Goal: Use online tool/utility

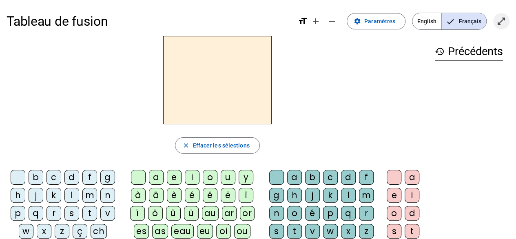
click at [500, 27] on span "Entrer en plein écran" at bounding box center [502, 21] width 20 height 20
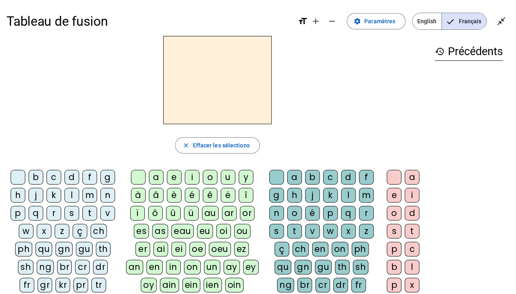
click at [192, 174] on div "i" at bounding box center [192, 177] width 15 height 15
click at [328, 175] on div "c" at bounding box center [330, 177] width 15 height 15
click at [410, 193] on div "i" at bounding box center [412, 195] width 15 height 15
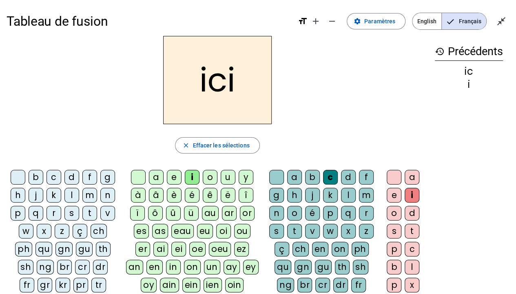
click at [138, 175] on div at bounding box center [138, 177] width 15 height 15
click at [391, 195] on div "e" at bounding box center [394, 195] width 15 height 15
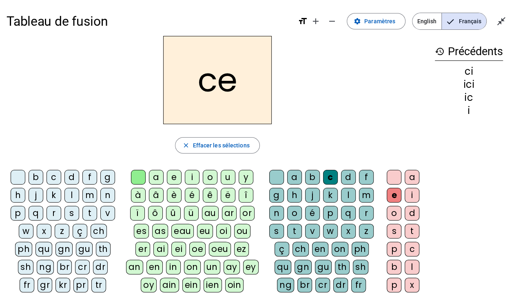
click at [277, 231] on div "s" at bounding box center [276, 231] width 15 height 15
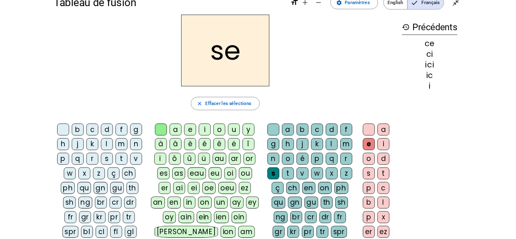
scroll to position [18, 0]
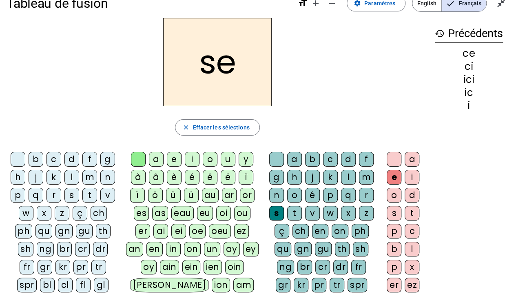
click at [71, 199] on div "s" at bounding box center [71, 195] width 15 height 15
click at [227, 158] on div "u" at bounding box center [228, 159] width 15 height 15
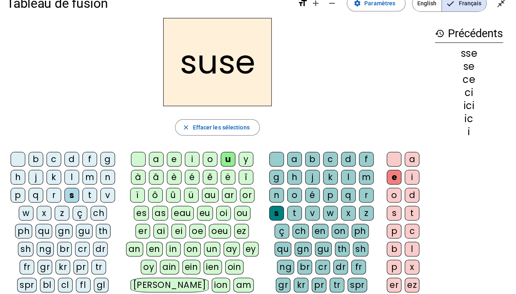
click at [275, 160] on div at bounding box center [276, 159] width 15 height 15
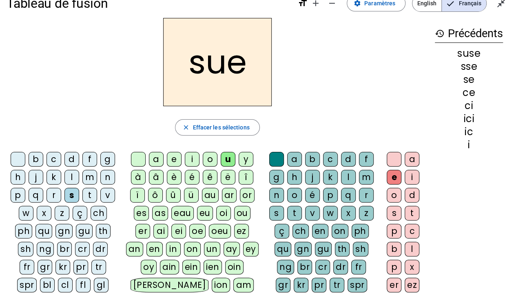
click at [394, 162] on div at bounding box center [394, 159] width 15 height 15
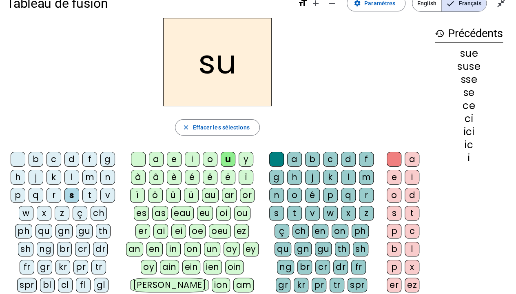
click at [370, 116] on div "su close Effacer les sélections b c d f g h j k l m n p q r s t v w x z ç ch ph…" at bounding box center [218, 194] width 422 height 353
click at [69, 178] on div "l" at bounding box center [71, 177] width 15 height 15
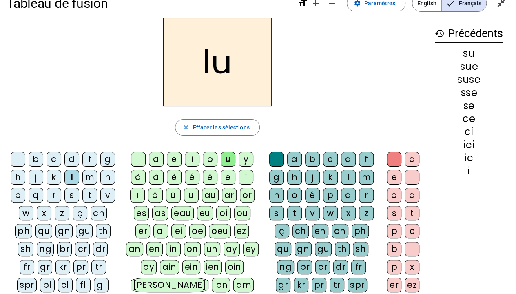
click at [409, 238] on div "x" at bounding box center [412, 266] width 15 height 15
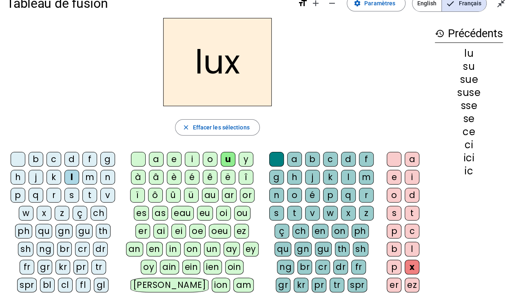
click at [76, 238] on div "fl" at bounding box center [83, 284] width 15 height 15
